Goal: Navigation & Orientation: Understand site structure

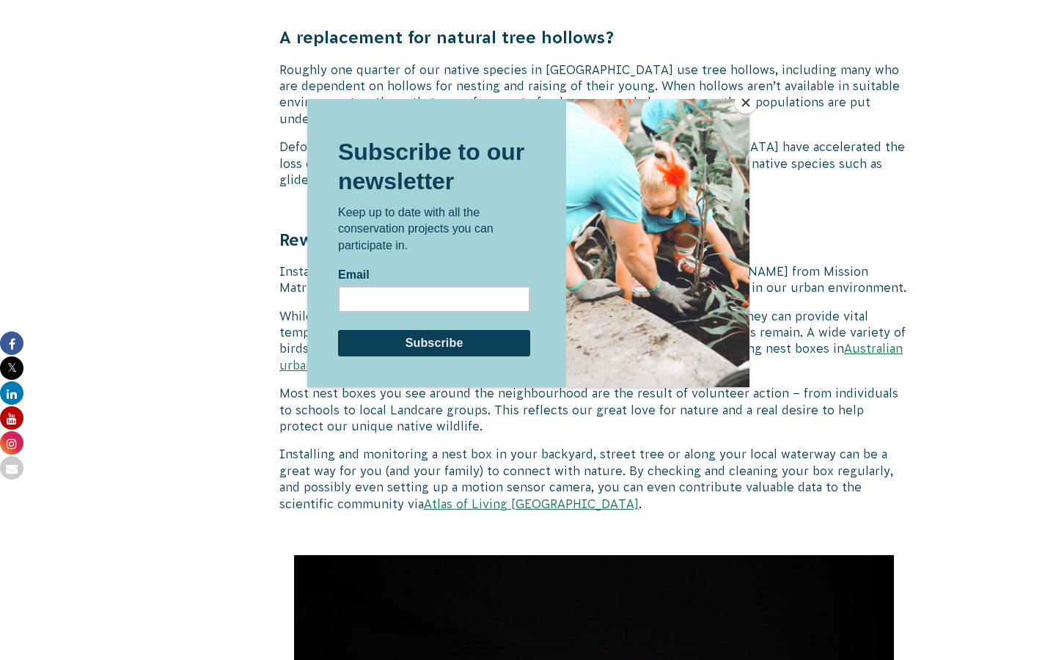
scroll to position [1043, 0]
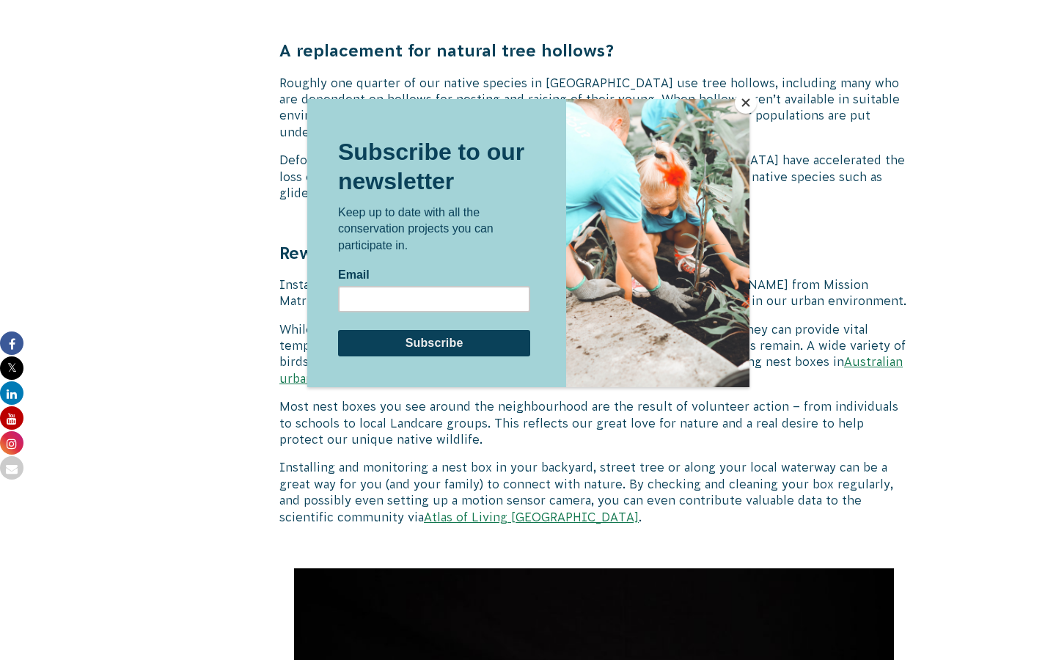
click at [746, 98] on button "Close" at bounding box center [746, 103] width 22 height 22
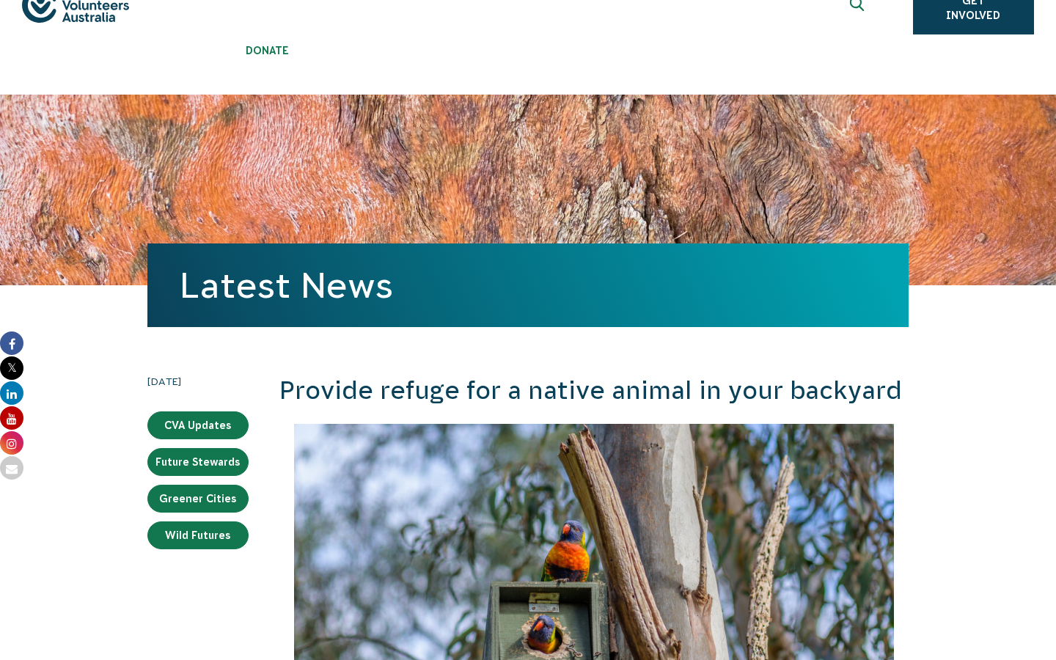
scroll to position [0, 0]
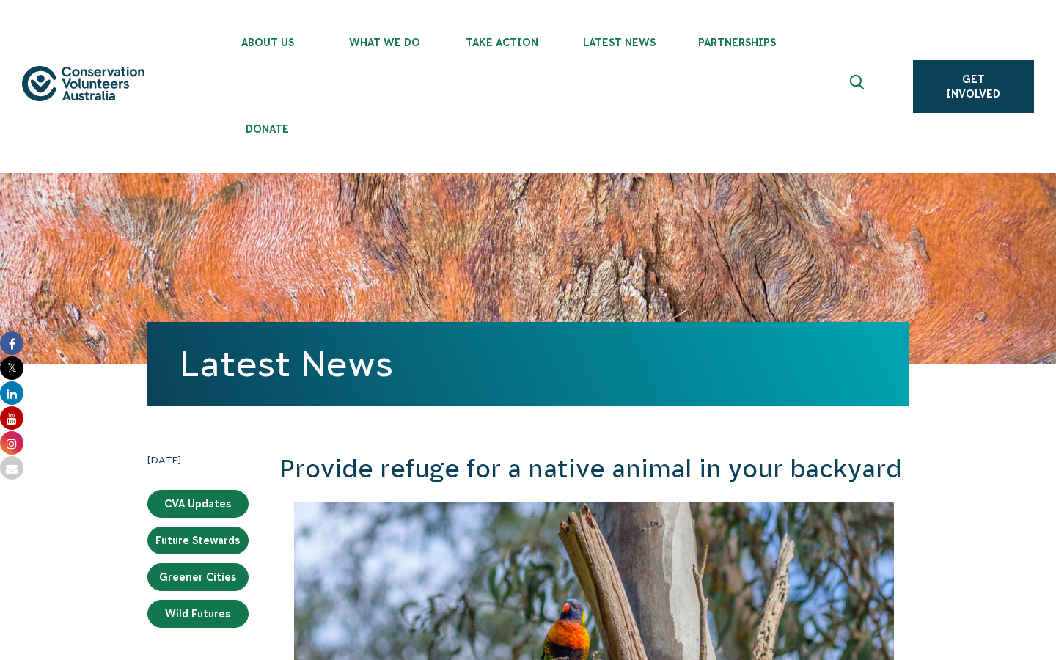
click at [87, 85] on img at bounding box center [83, 84] width 122 height 36
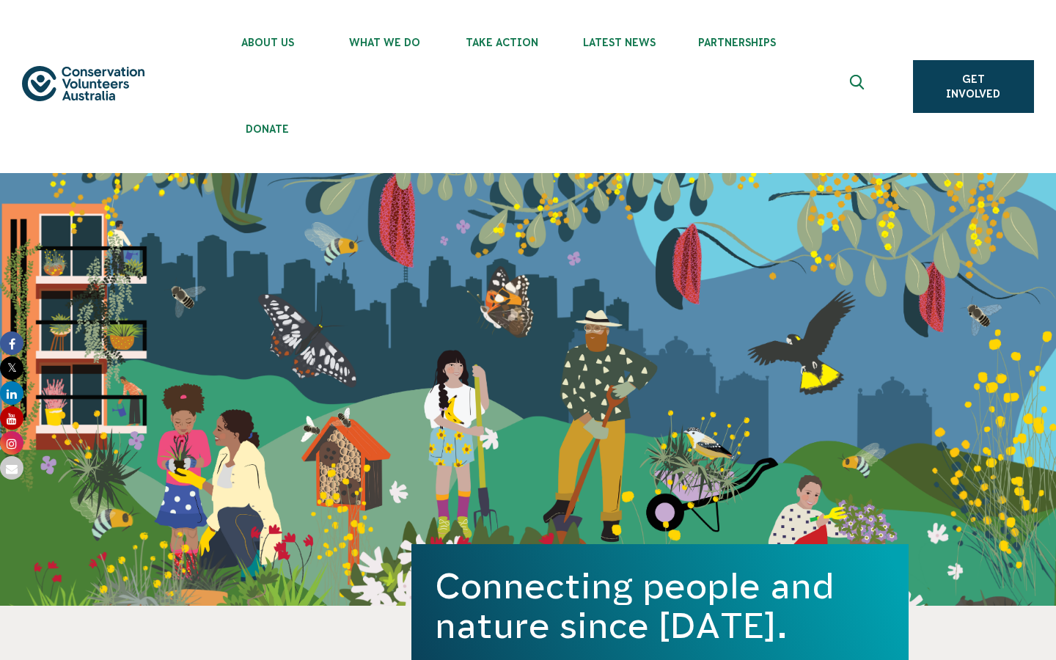
click at [135, 106] on div "About Us Our Priorities Reconciliation Impact Our Board Our People Careers CVA …" at bounding box center [528, 86] width 1012 height 173
click at [436, 113] on ul "About Us Our Priorities Reconciliation Impact Our Board Our People Careers CVA …" at bounding box center [542, 86] width 667 height 173
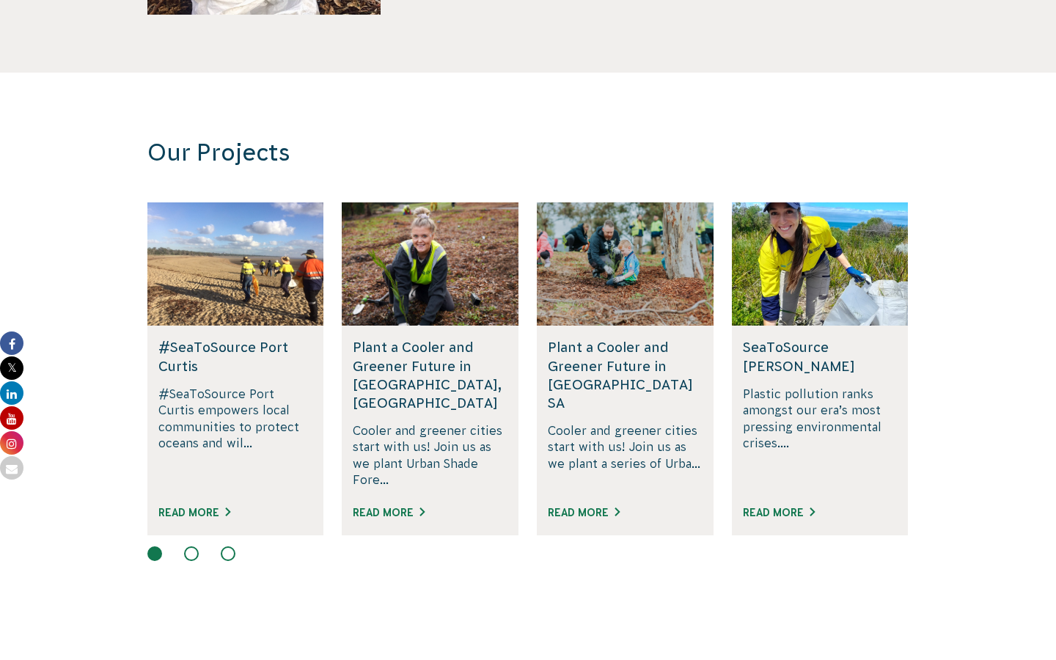
scroll to position [891, 0]
